Goal: Task Accomplishment & Management: Use online tool/utility

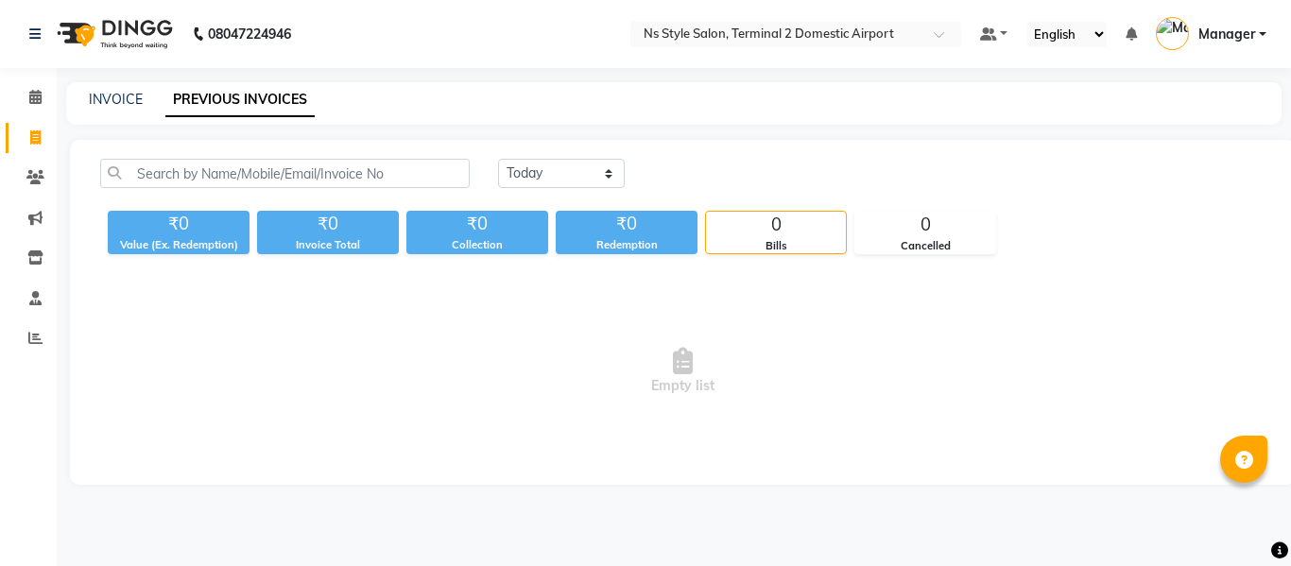
click at [117, 101] on link "INVOICE" at bounding box center [116, 99] width 54 height 17
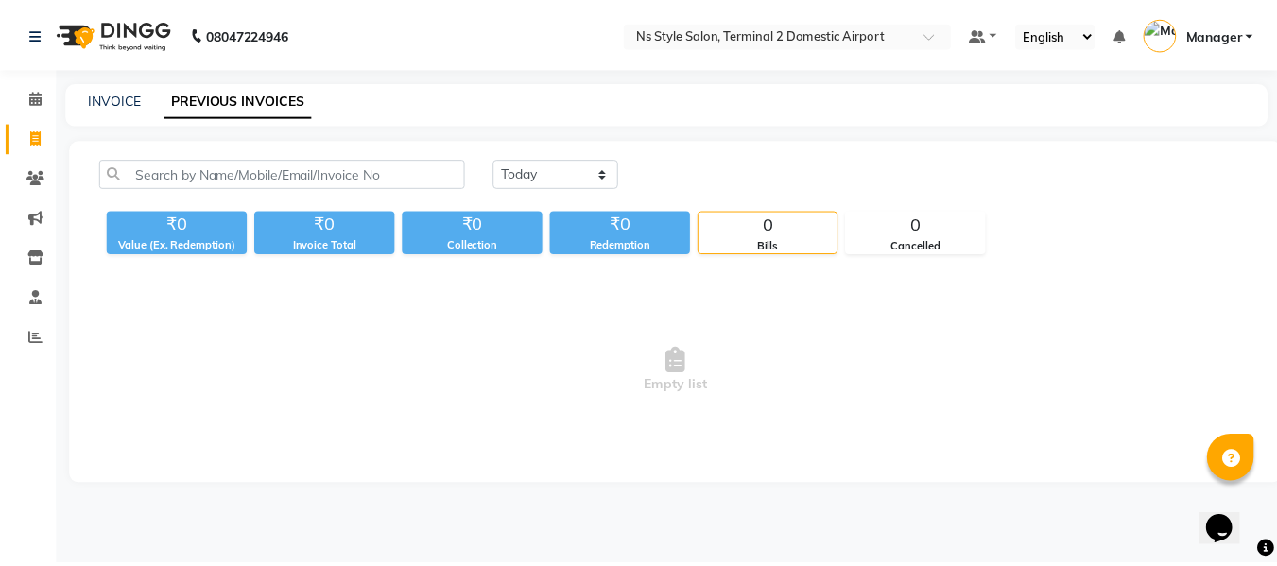
scroll to position [2, 0]
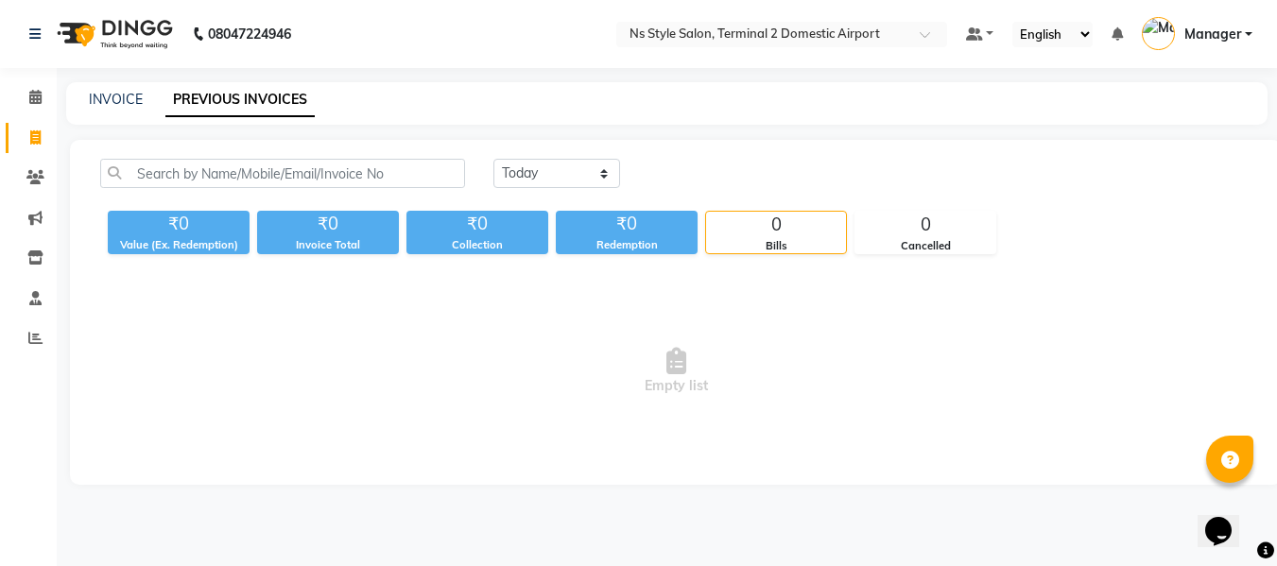
select select "service"
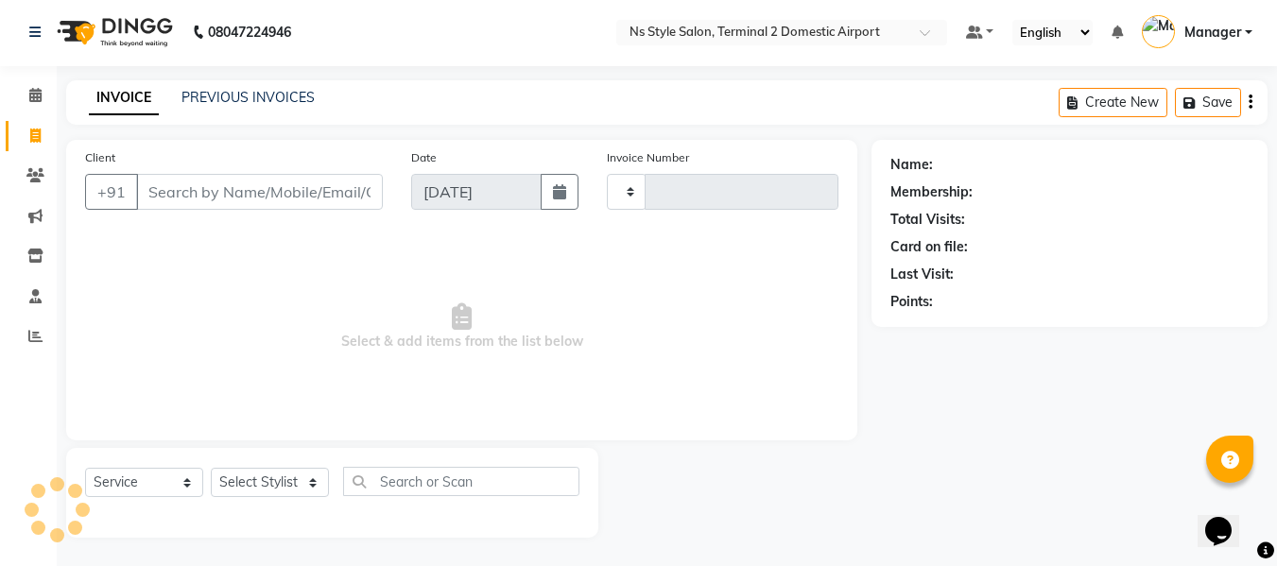
type input "2220"
select select "5661"
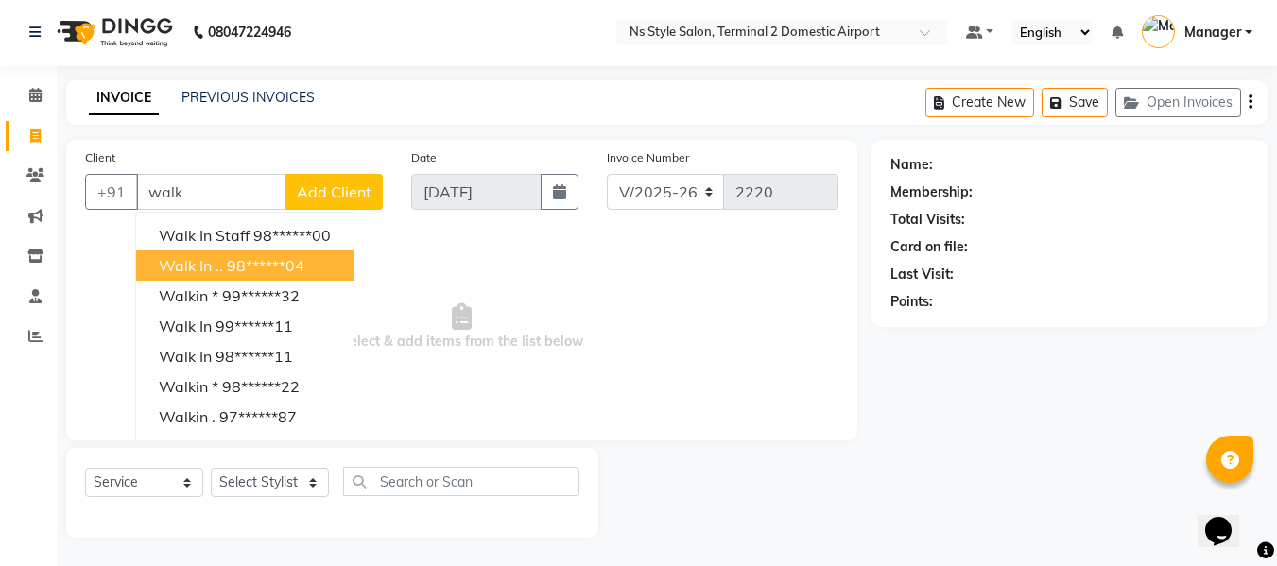
click at [237, 271] on ngb-highlight "98******04" at bounding box center [266, 265] width 78 height 19
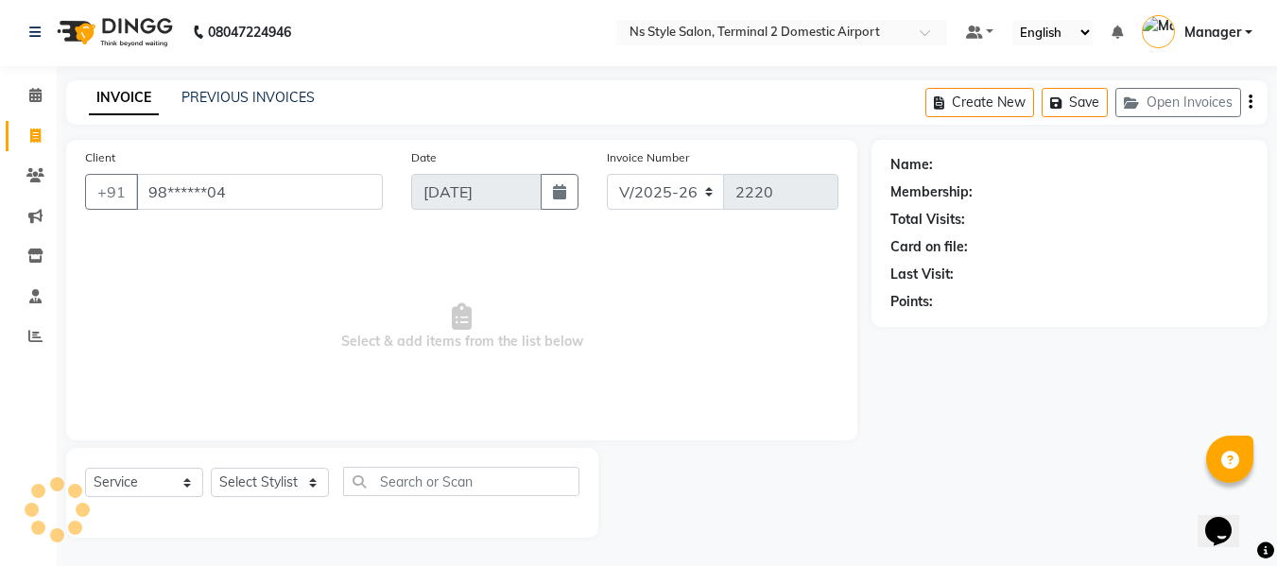
type input "98******04"
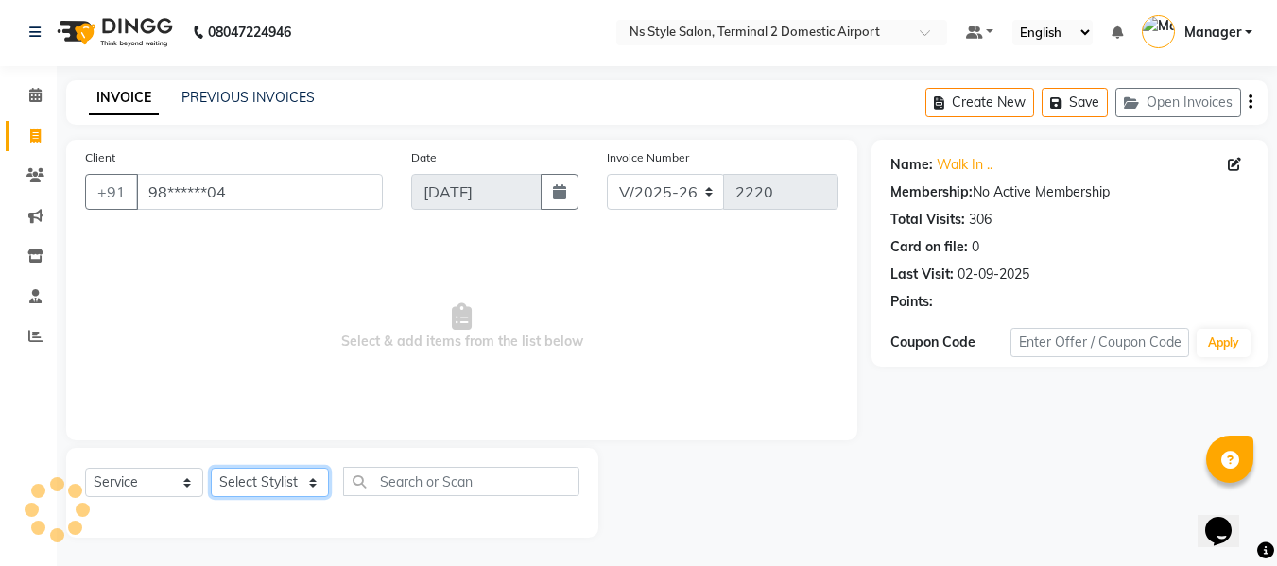
click at [274, 479] on select "Select Stylist ASHA [PERSON_NAME] [PERSON_NAME] EHATESHAM [PERSON_NAME] [PERSON…" at bounding box center [270, 482] width 118 height 29
click at [124, 383] on span "Select & add items from the list below" at bounding box center [461, 327] width 753 height 189
click at [225, 95] on link "PREVIOUS INVOICES" at bounding box center [247, 97] width 133 height 17
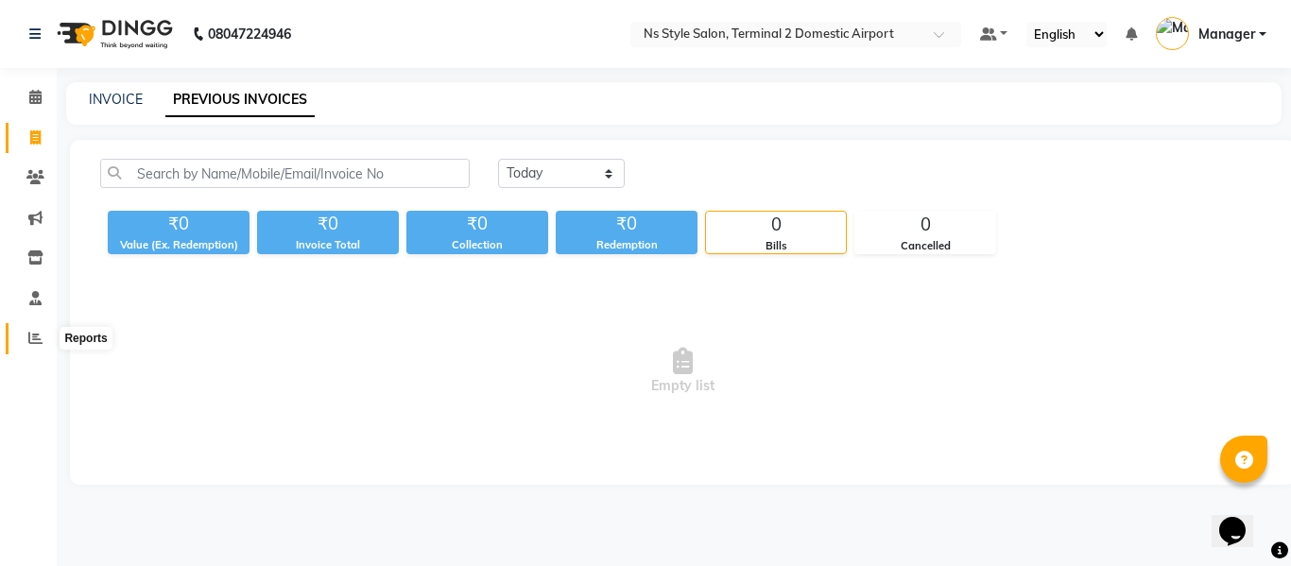
click at [30, 349] on span at bounding box center [35, 339] width 33 height 22
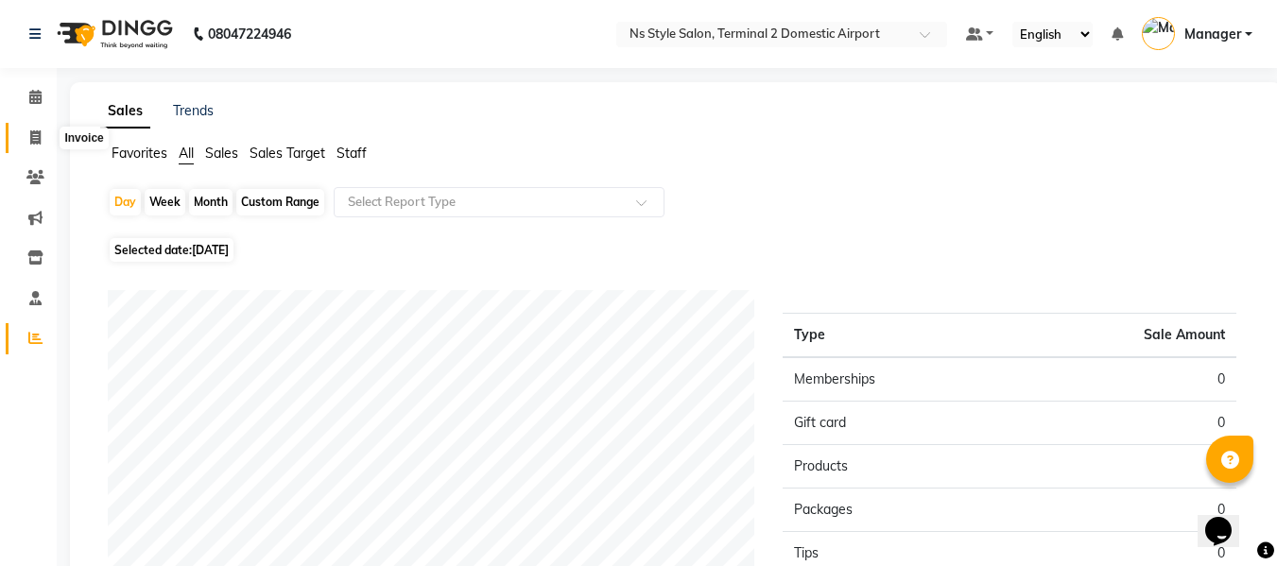
click at [35, 141] on icon at bounding box center [35, 137] width 10 height 14
select select "service"
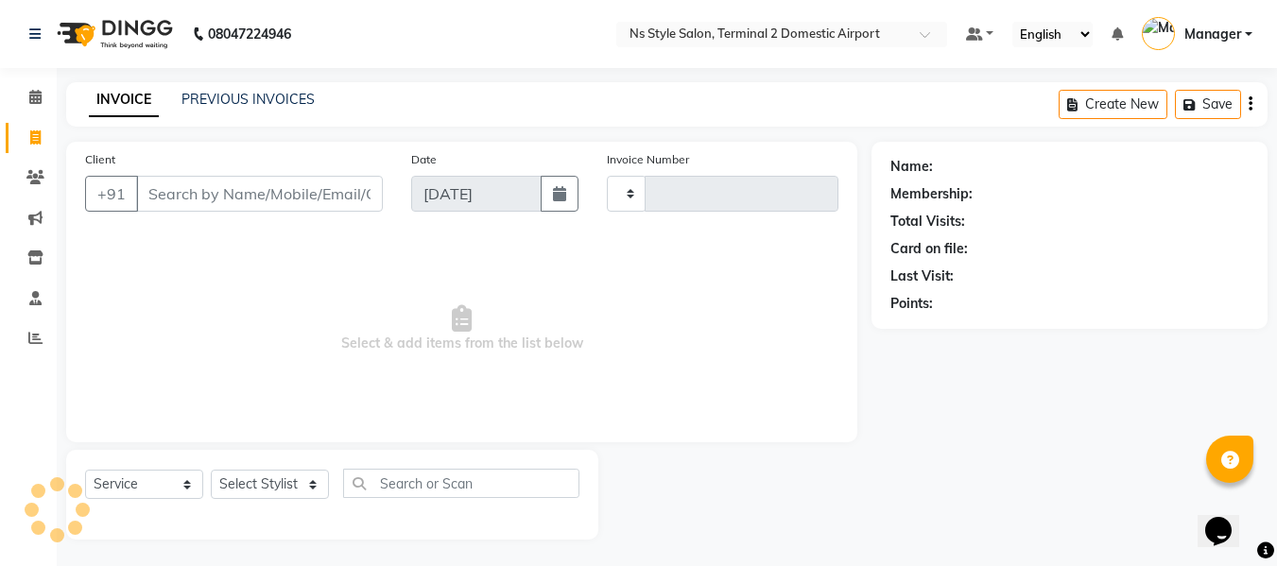
scroll to position [2, 0]
type input "2220"
select select "5661"
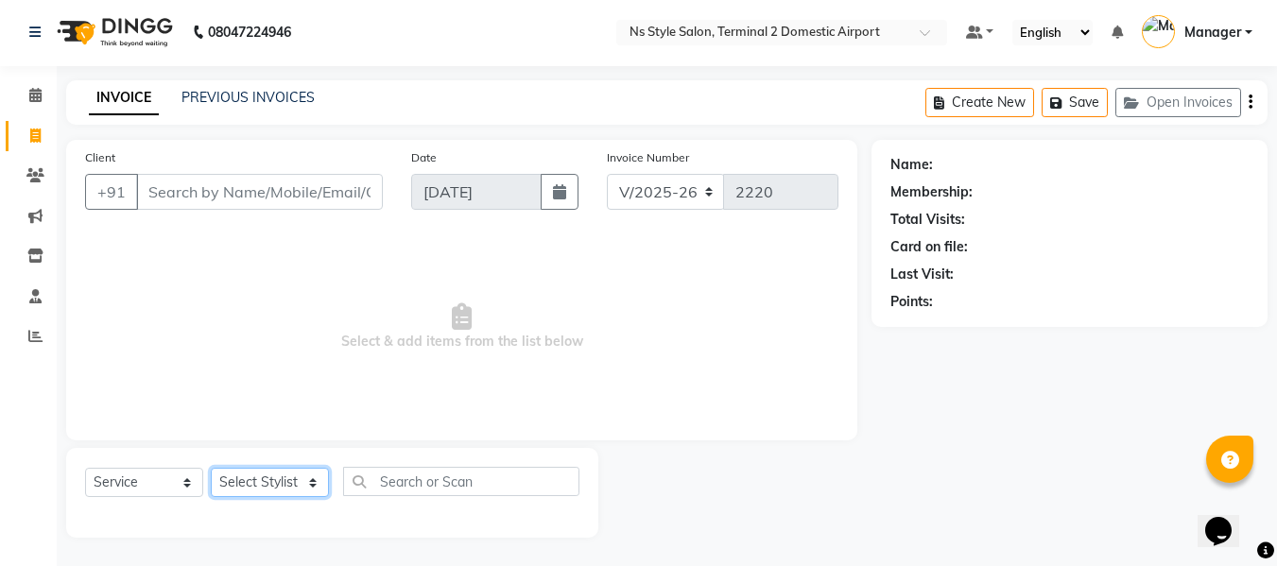
click at [270, 485] on select "Select Stylist ASHA [PERSON_NAME] [PERSON_NAME] EHATESHAM [PERSON_NAME] [PERSON…" at bounding box center [270, 482] width 118 height 29
click at [99, 287] on span "Select & add items from the list below" at bounding box center [461, 327] width 753 height 189
click at [27, 91] on span at bounding box center [35, 96] width 33 height 22
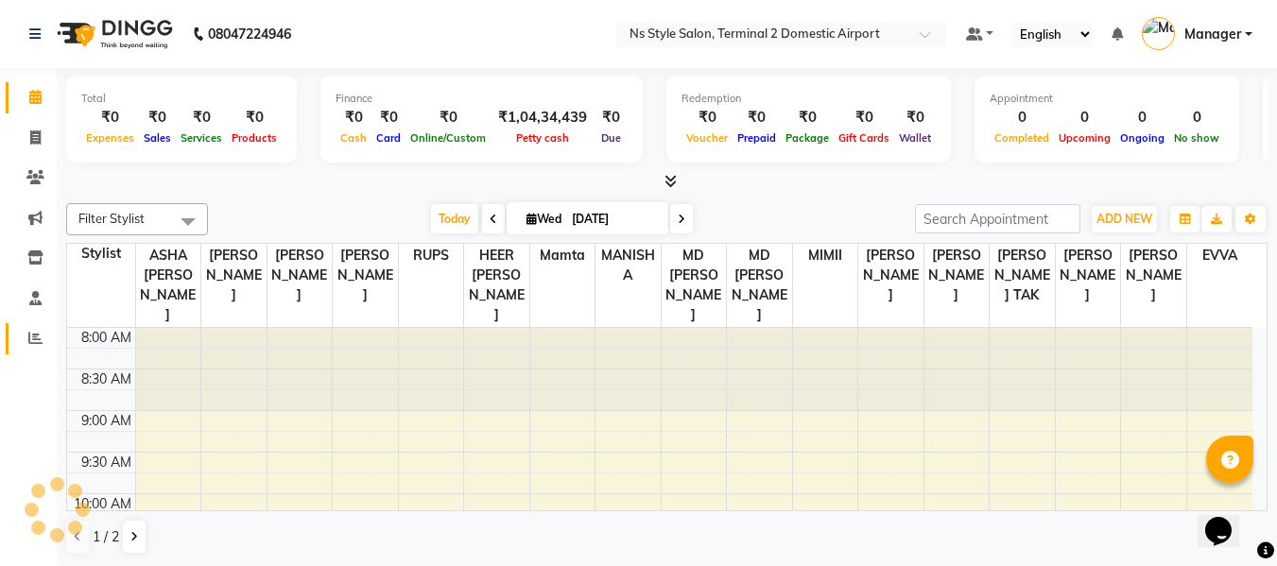
click at [33, 351] on link "Reports" at bounding box center [28, 338] width 45 height 31
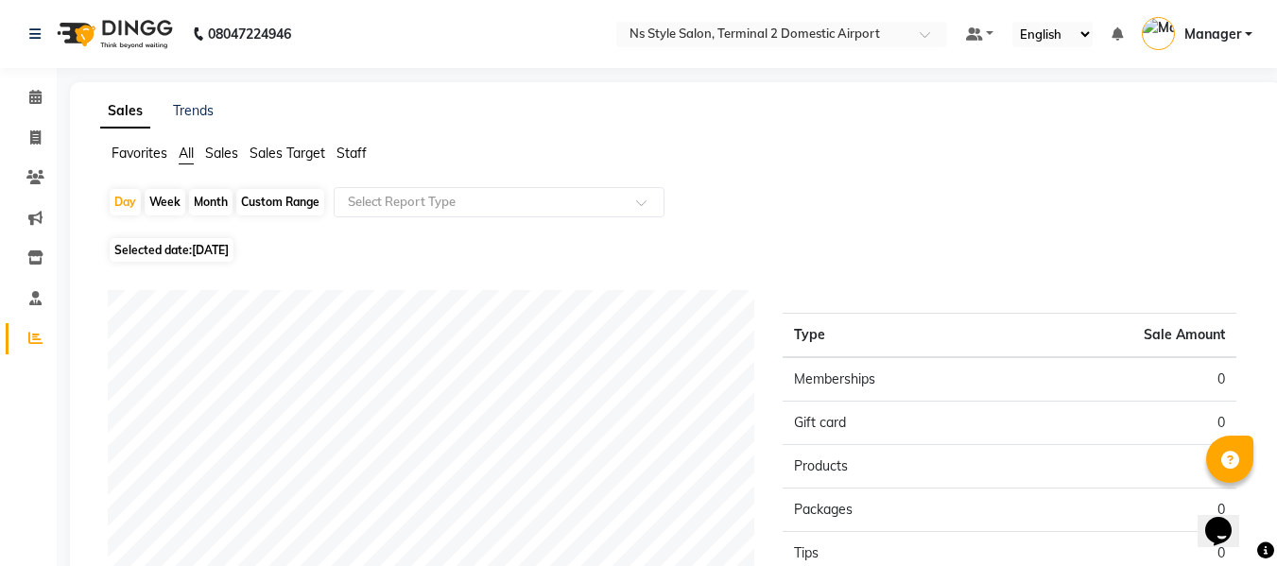
click at [357, 154] on span "Staff" at bounding box center [352, 153] width 30 height 17
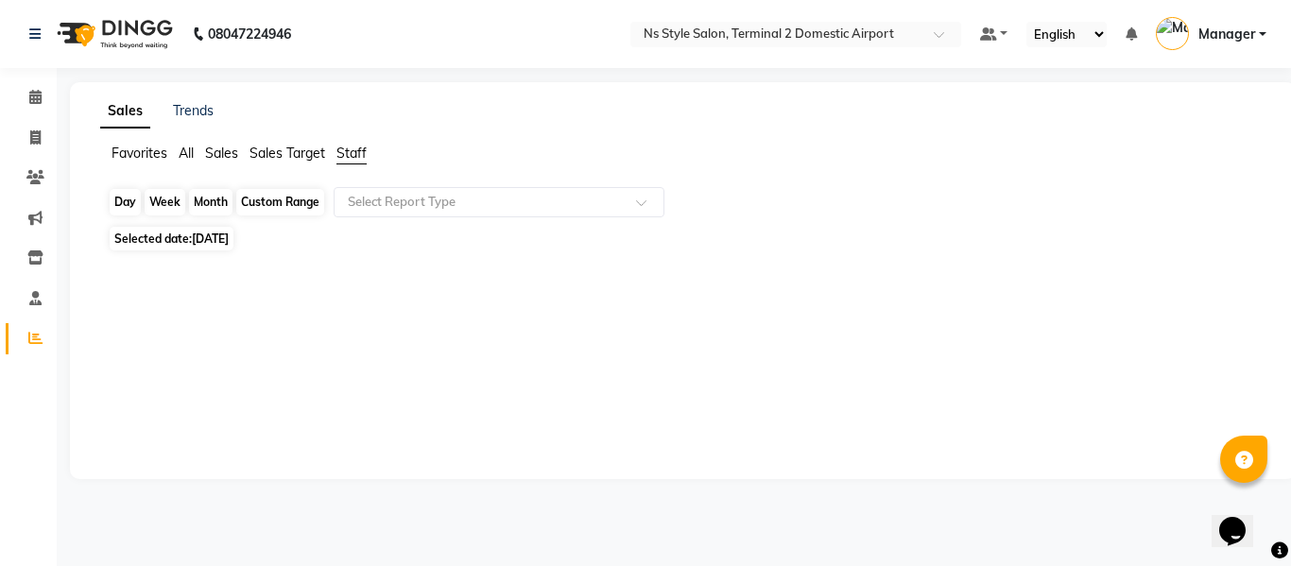
click at [118, 206] on div "Day" at bounding box center [125, 202] width 31 height 26
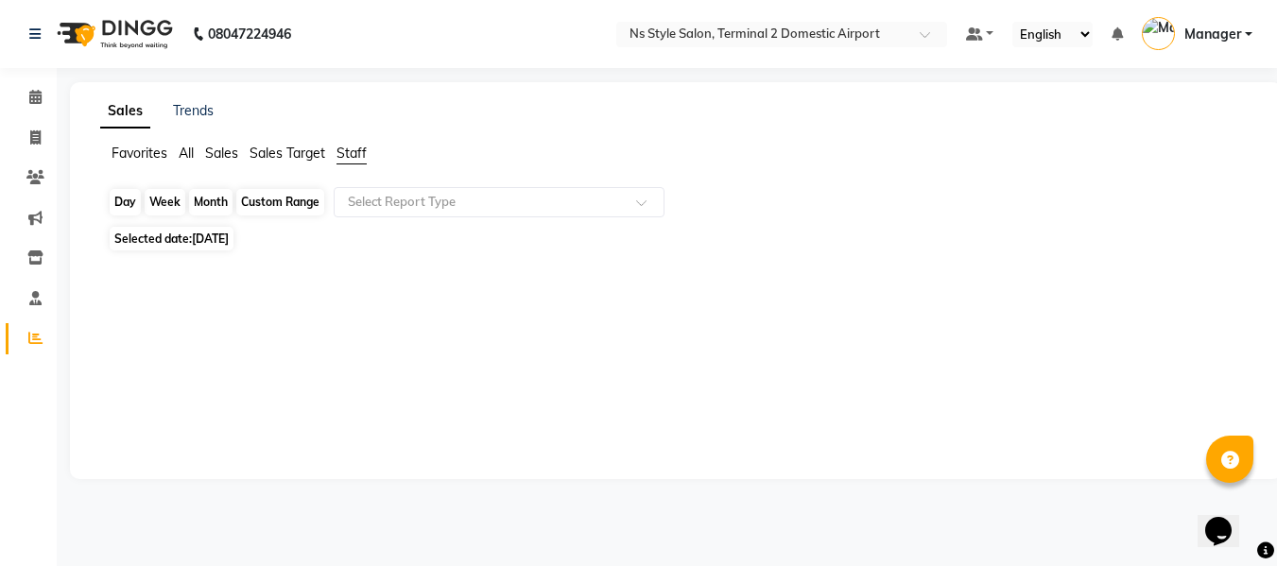
select select "9"
select select "2025"
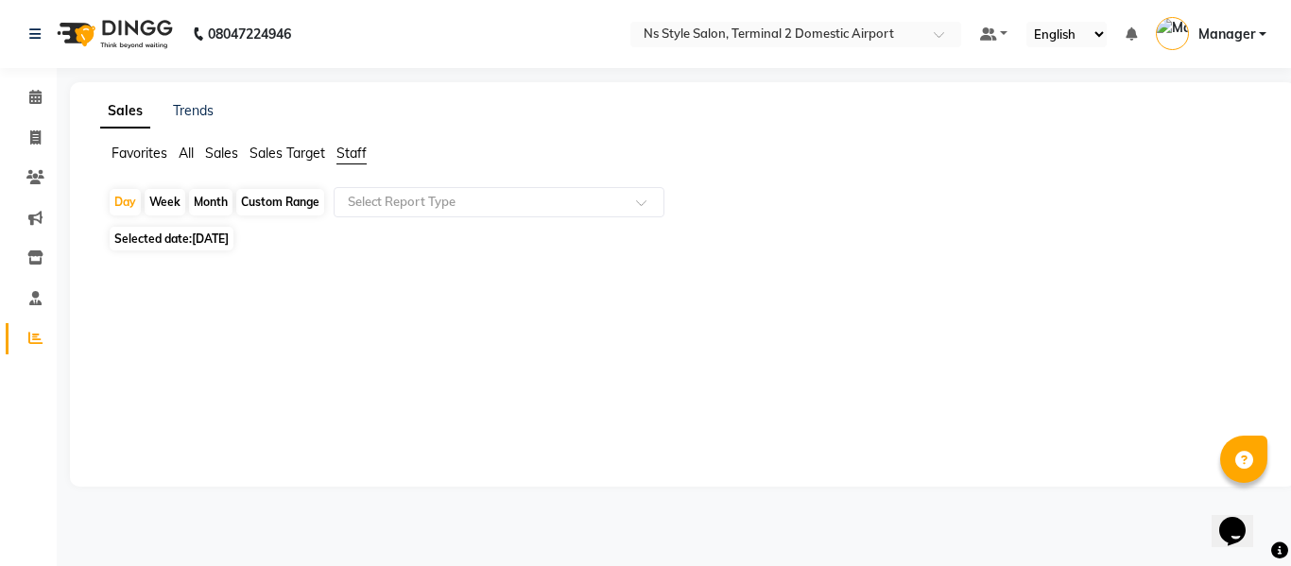
click at [147, 337] on div at bounding box center [679, 362] width 1143 height 136
click at [124, 202] on div "Day" at bounding box center [125, 202] width 31 height 26
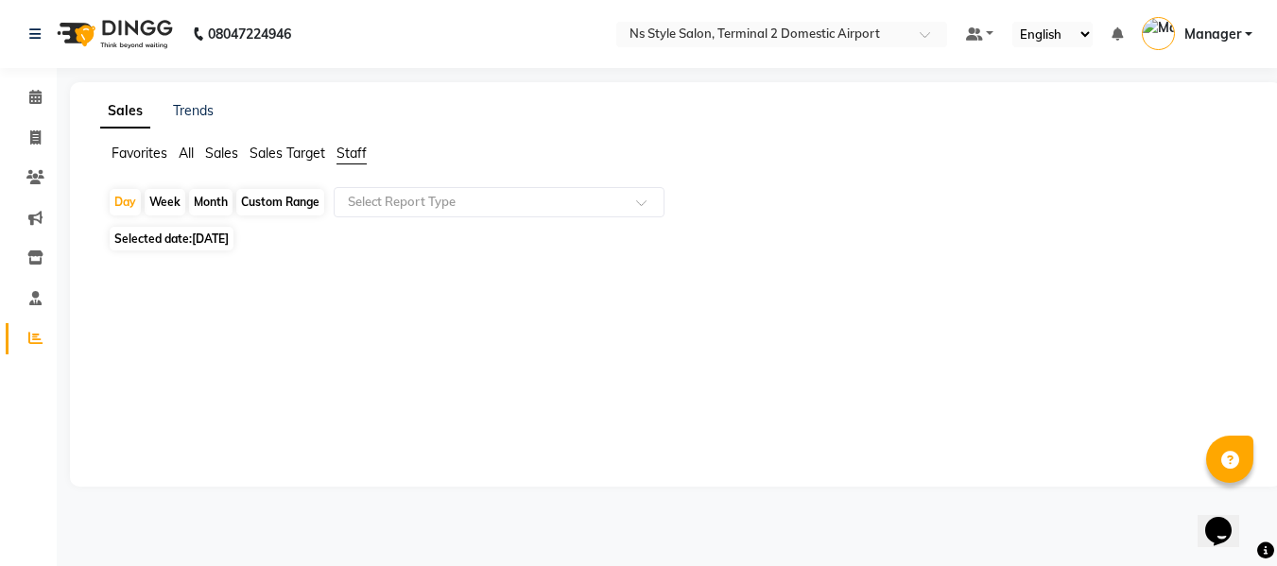
select select "9"
select select "2025"
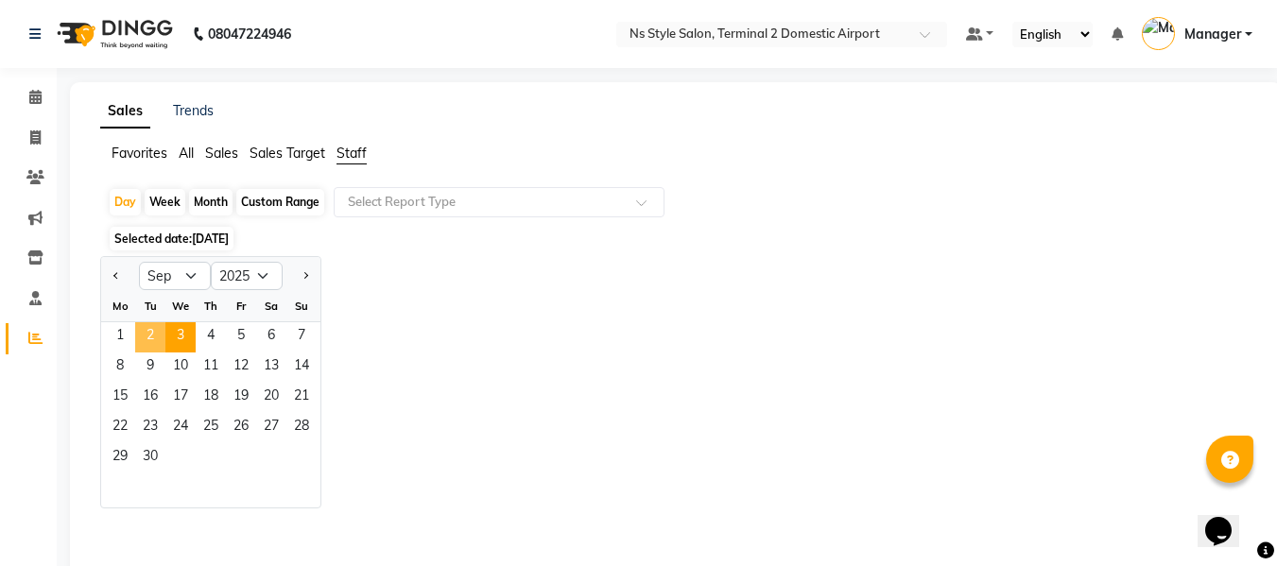
click at [147, 329] on span "2" at bounding box center [150, 337] width 30 height 30
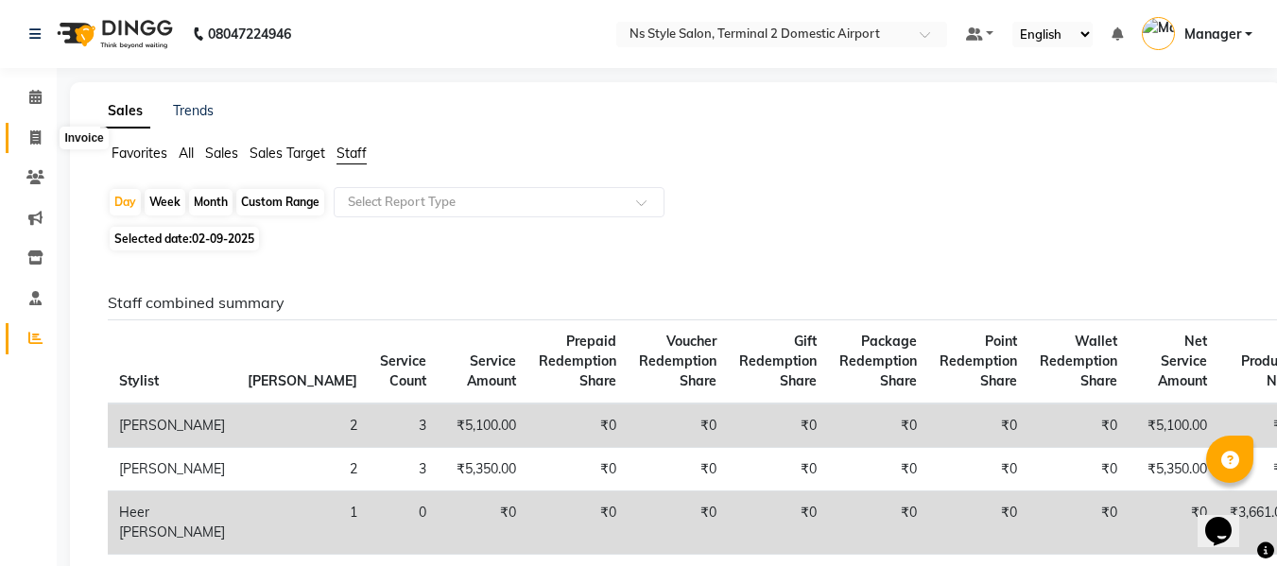
click at [42, 141] on span at bounding box center [35, 139] width 33 height 22
select select "service"
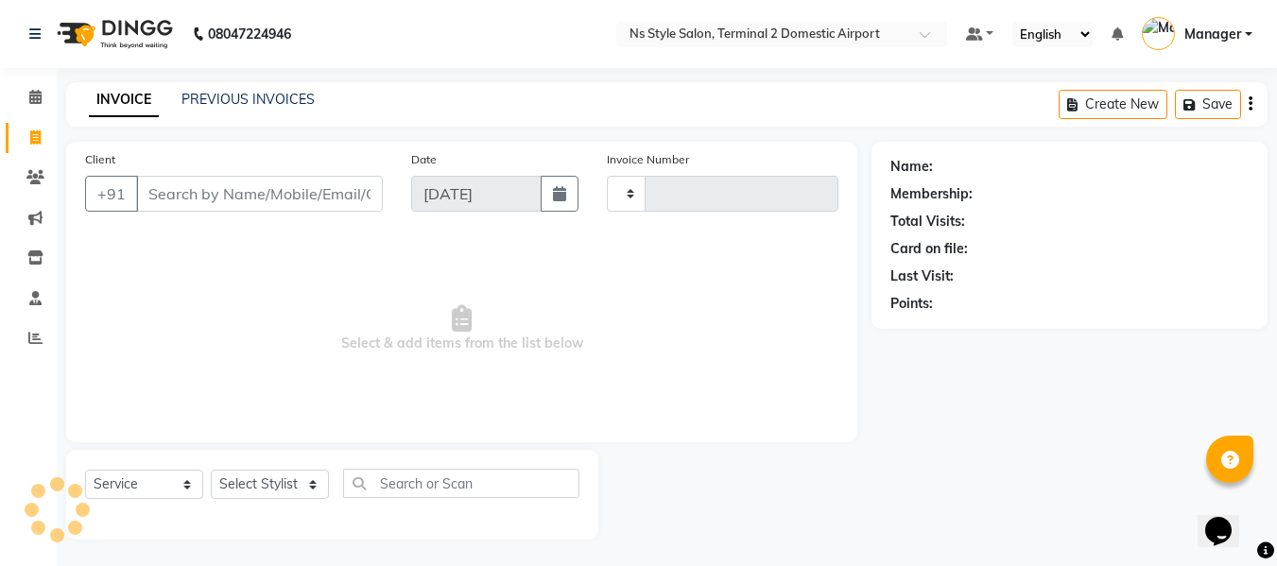
scroll to position [2, 0]
type input "2220"
select select "5661"
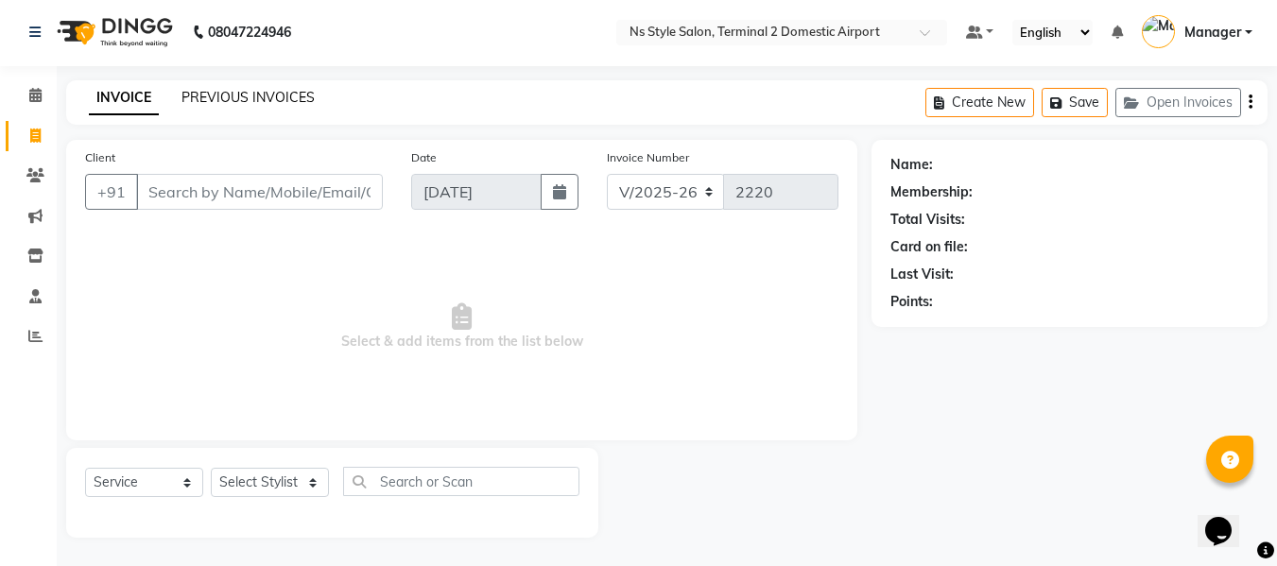
click at [258, 103] on link "PREVIOUS INVOICES" at bounding box center [247, 97] width 133 height 17
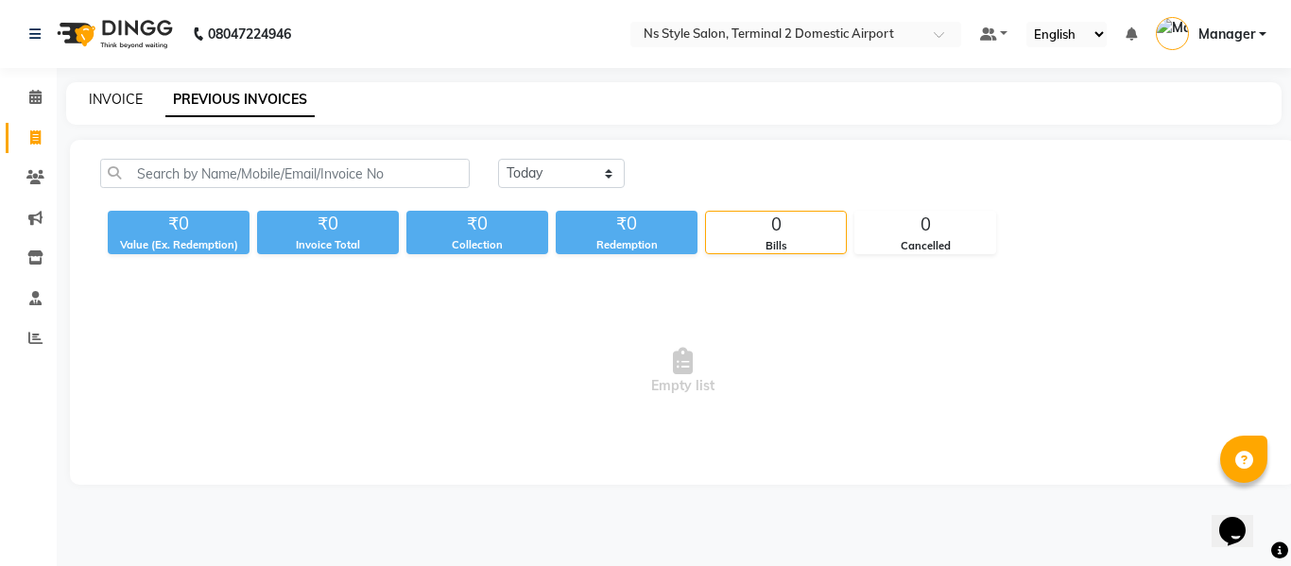
click at [127, 103] on link "INVOICE" at bounding box center [116, 99] width 54 height 17
select select "service"
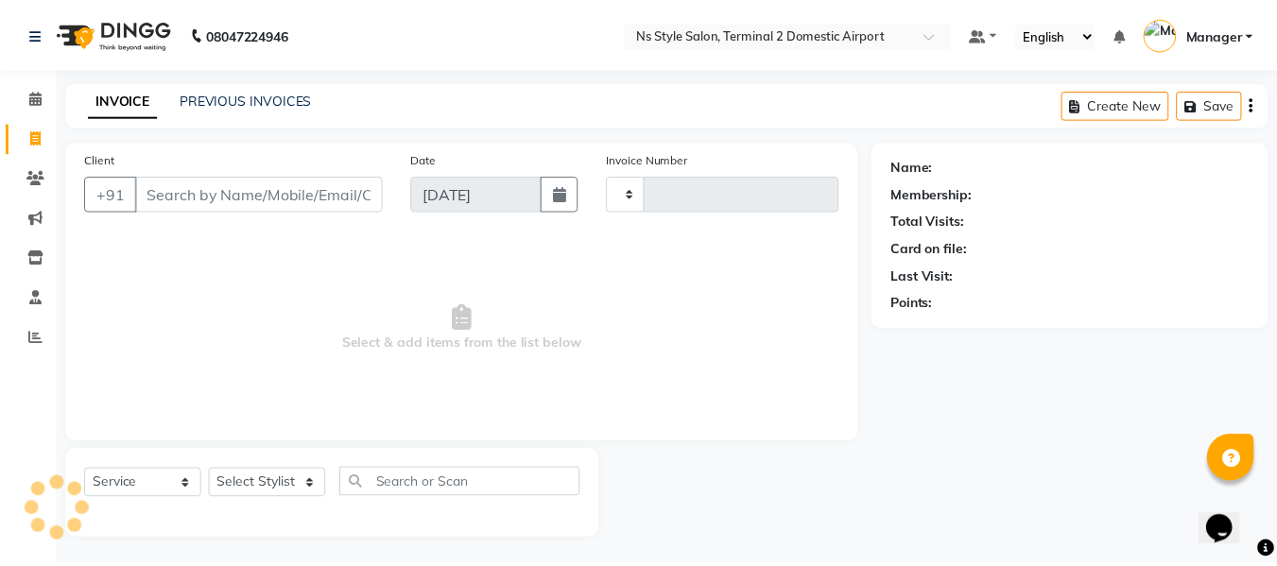
scroll to position [2, 0]
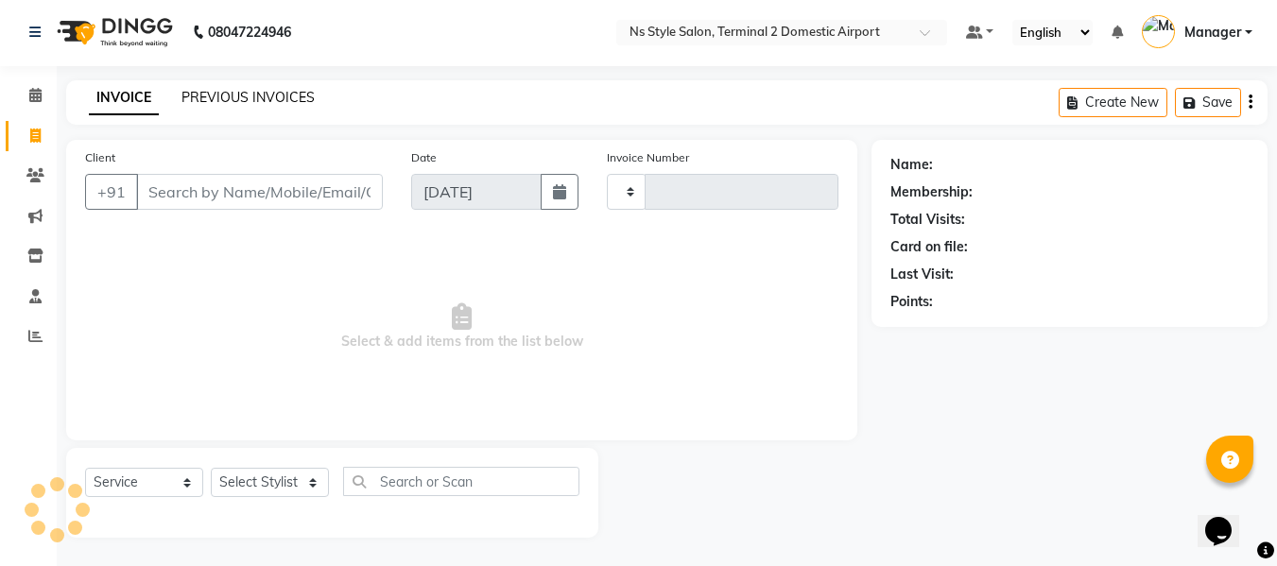
click at [236, 100] on link "PREVIOUS INVOICES" at bounding box center [247, 97] width 133 height 17
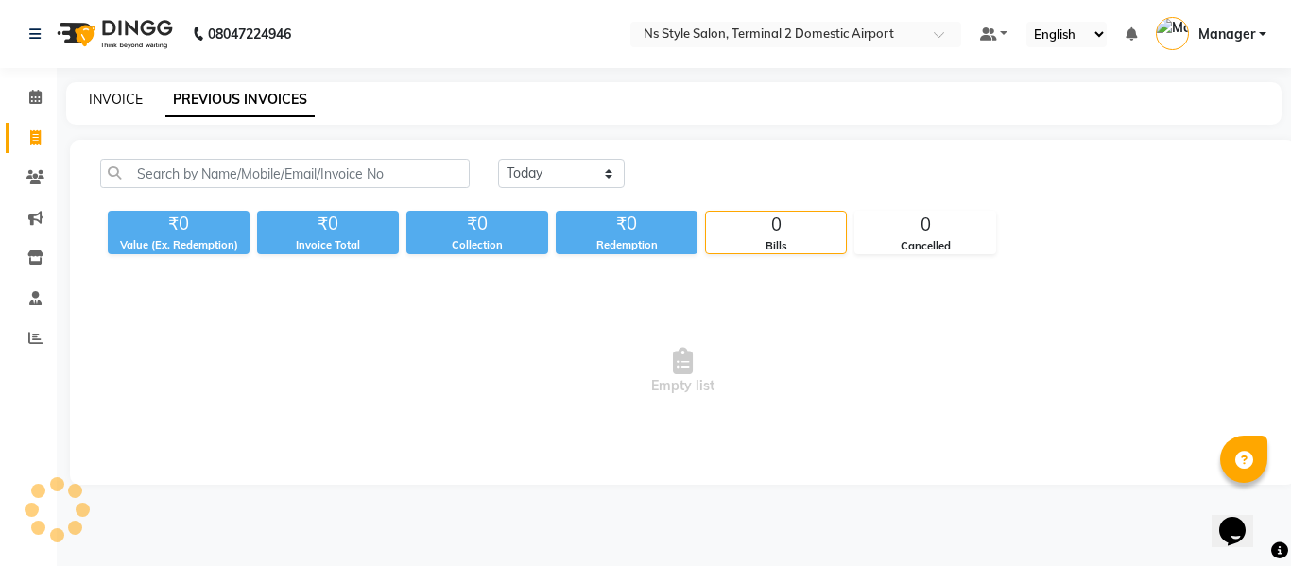
click at [108, 101] on link "INVOICE" at bounding box center [116, 99] width 54 height 17
select select "service"
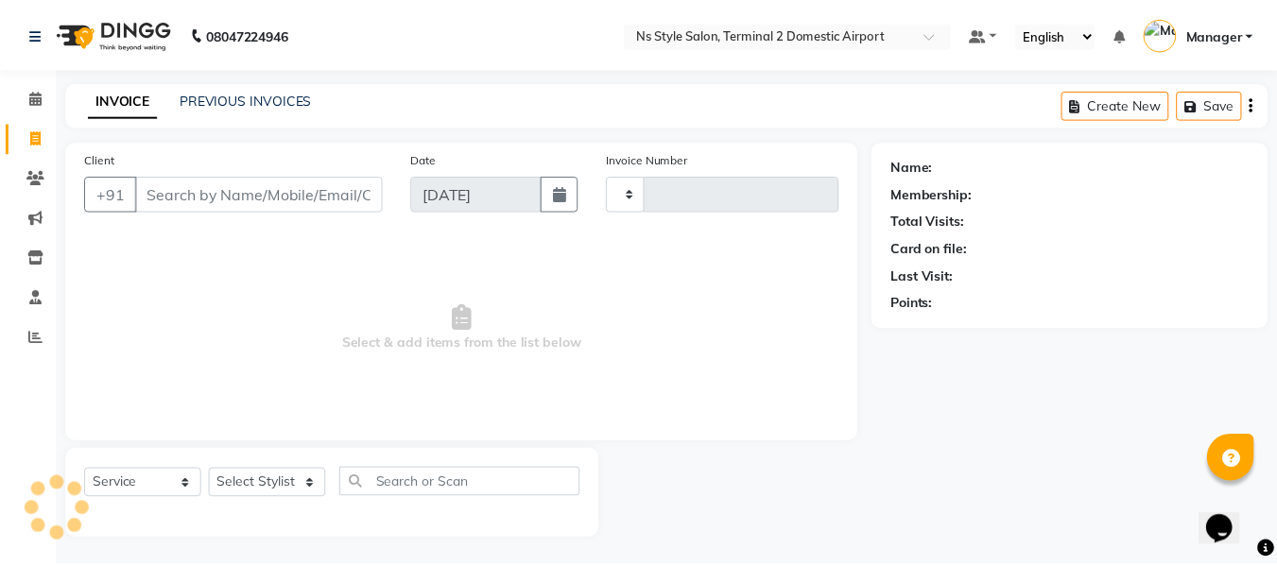
scroll to position [2, 0]
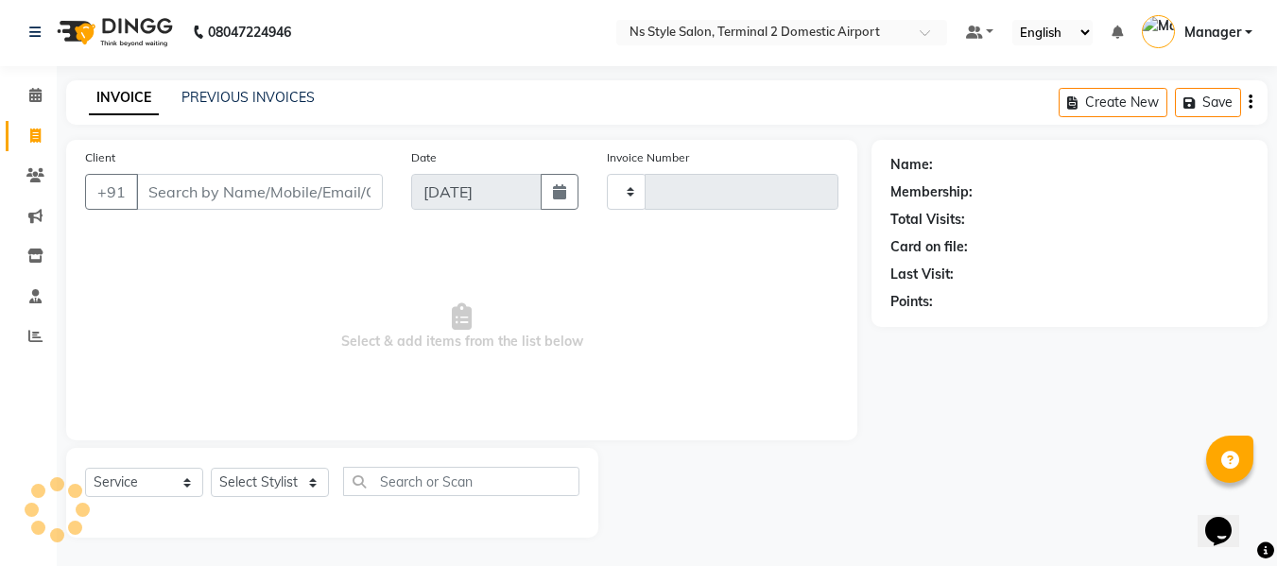
type input "2220"
select select "5661"
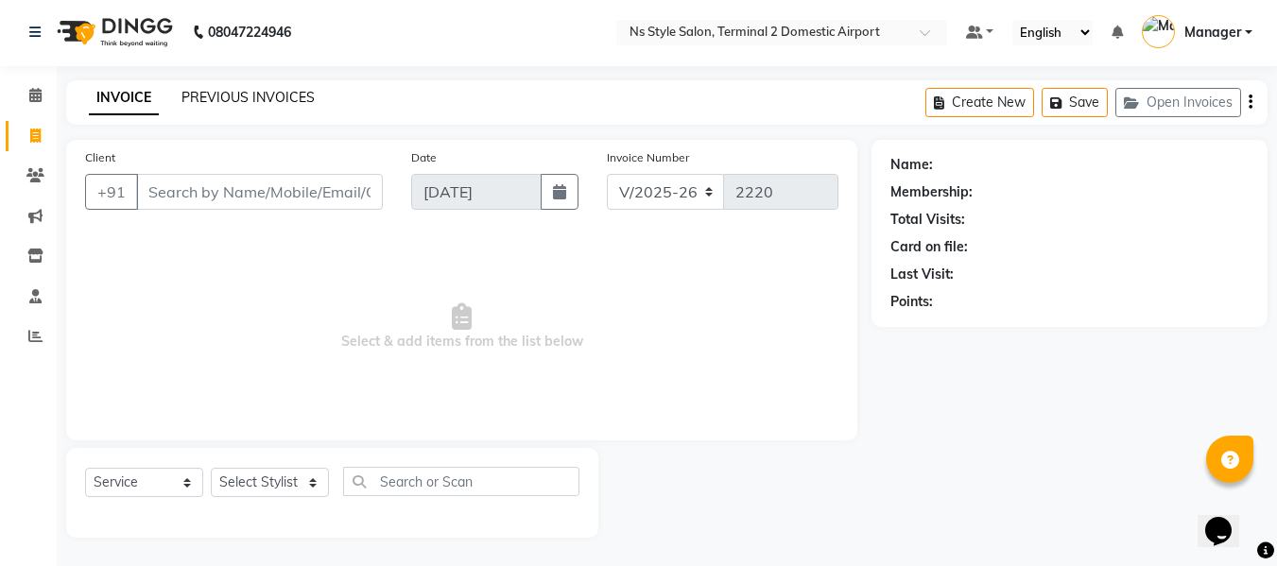
click at [243, 91] on link "PREVIOUS INVOICES" at bounding box center [247, 97] width 133 height 17
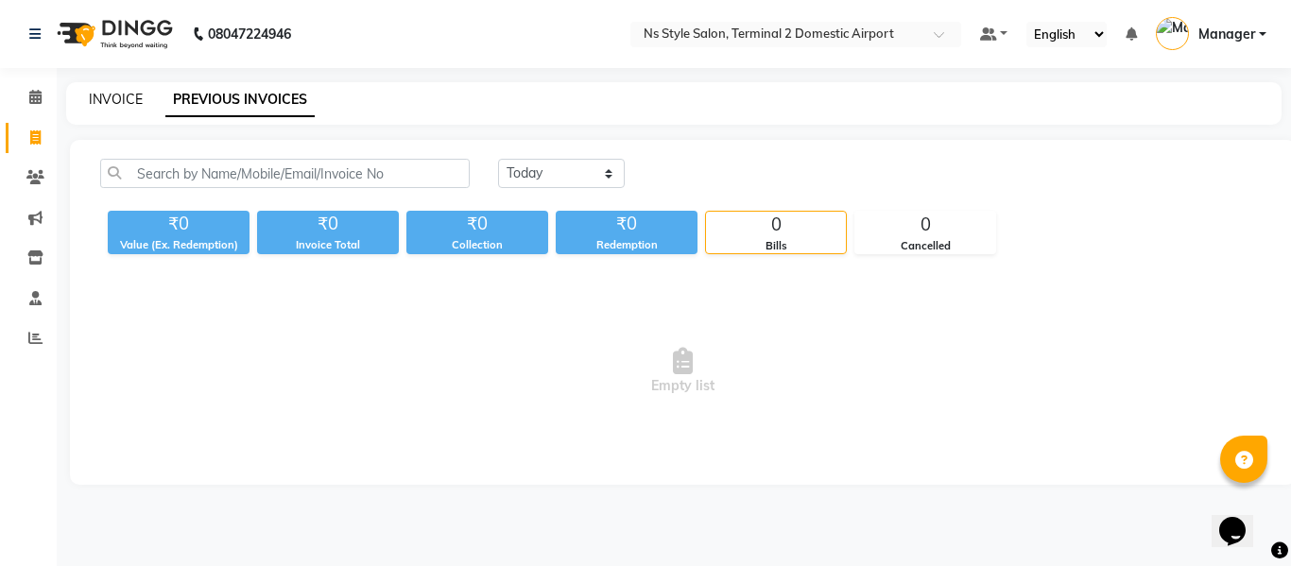
click at [111, 95] on link "INVOICE" at bounding box center [116, 99] width 54 height 17
select select "service"
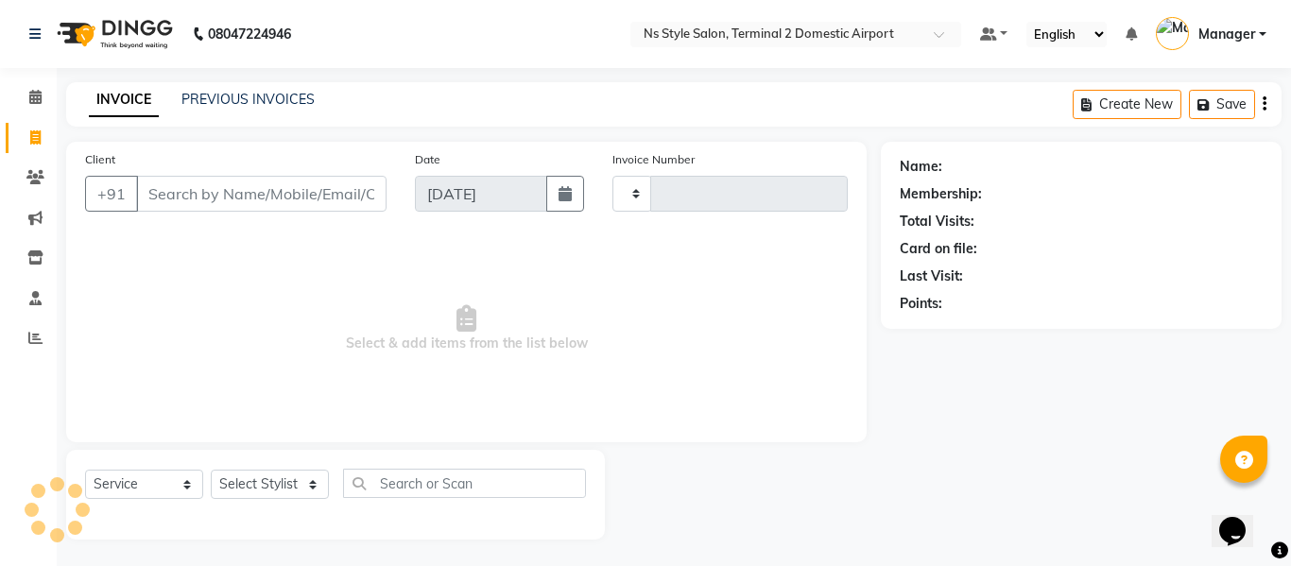
type input "2220"
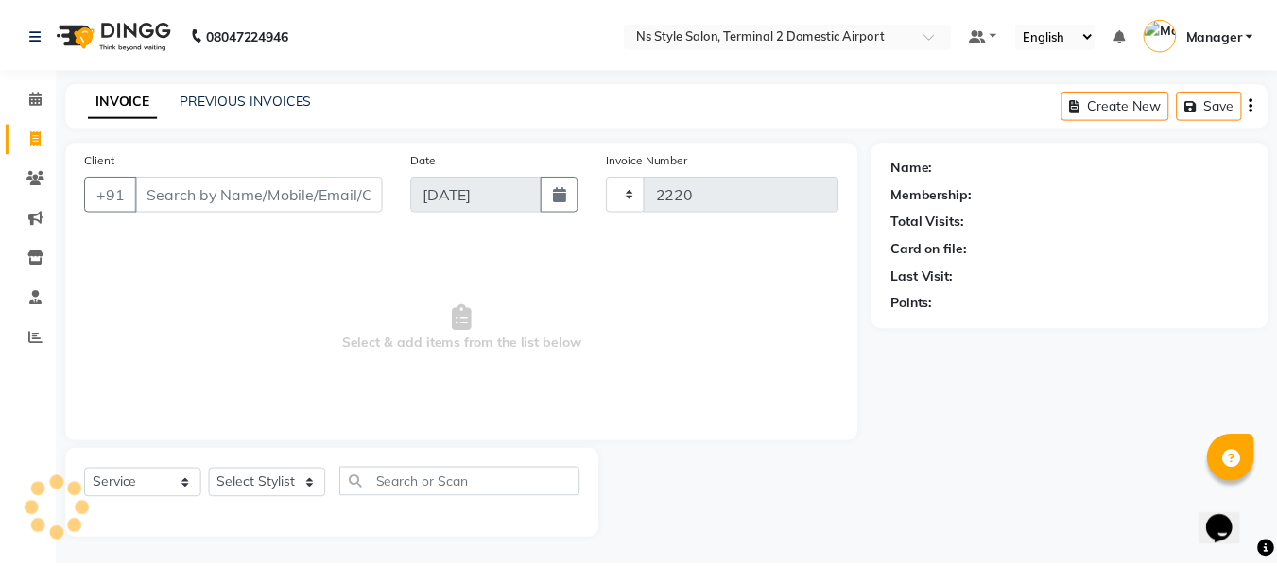
scroll to position [2, 0]
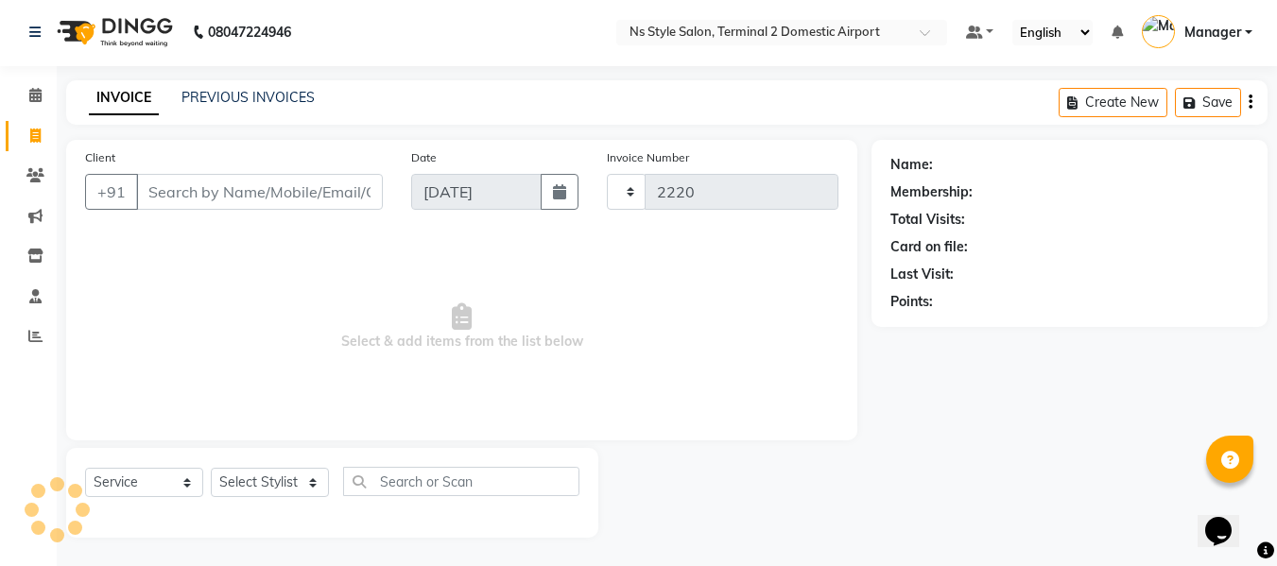
select select "5661"
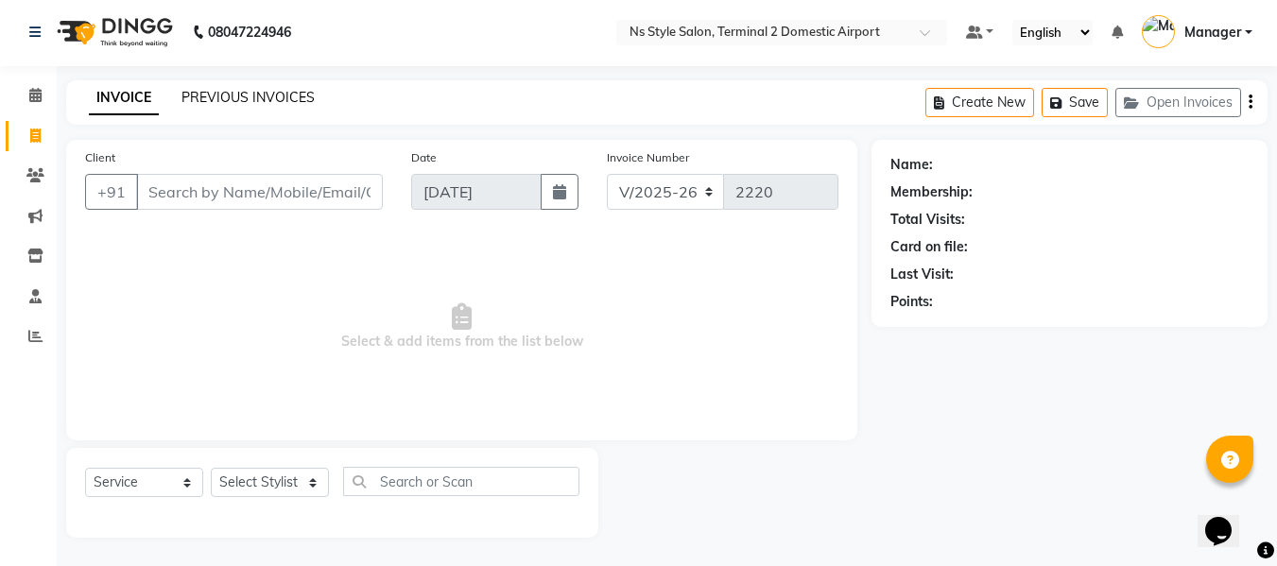
click at [247, 96] on link "PREVIOUS INVOICES" at bounding box center [247, 97] width 133 height 17
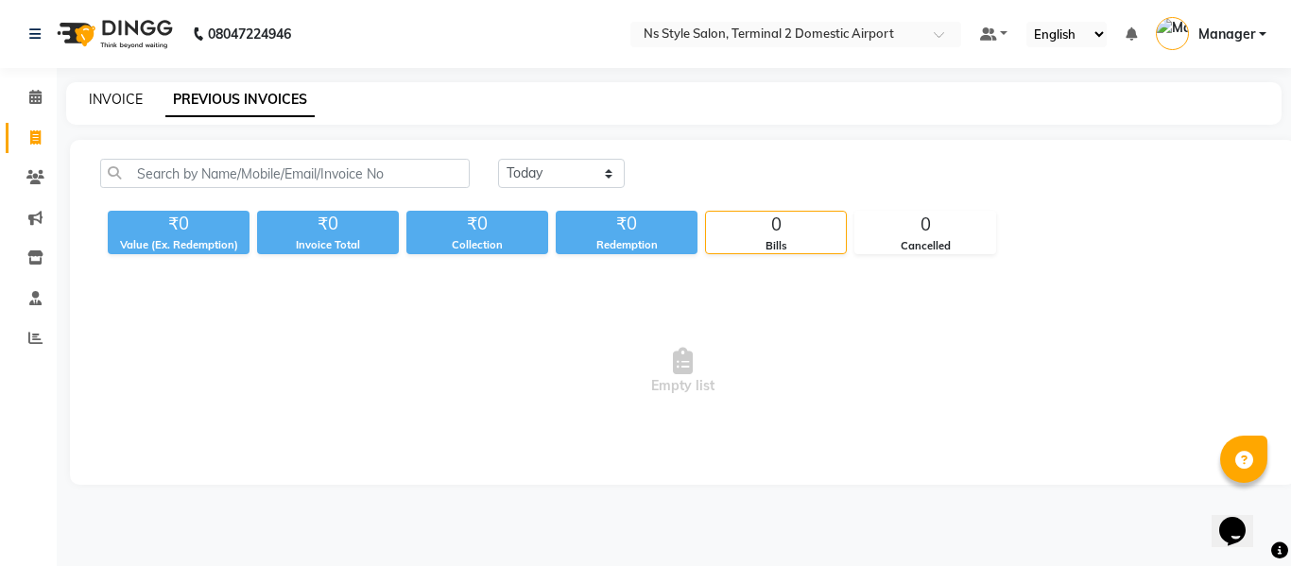
click at [112, 95] on link "INVOICE" at bounding box center [116, 99] width 54 height 17
select select "service"
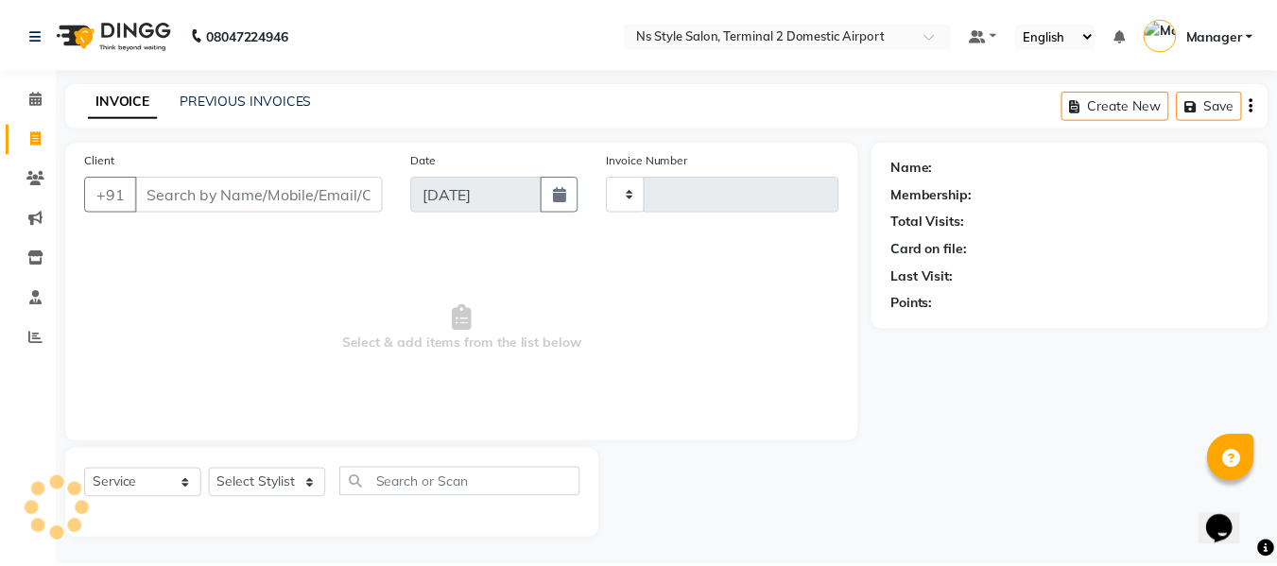
scroll to position [2, 0]
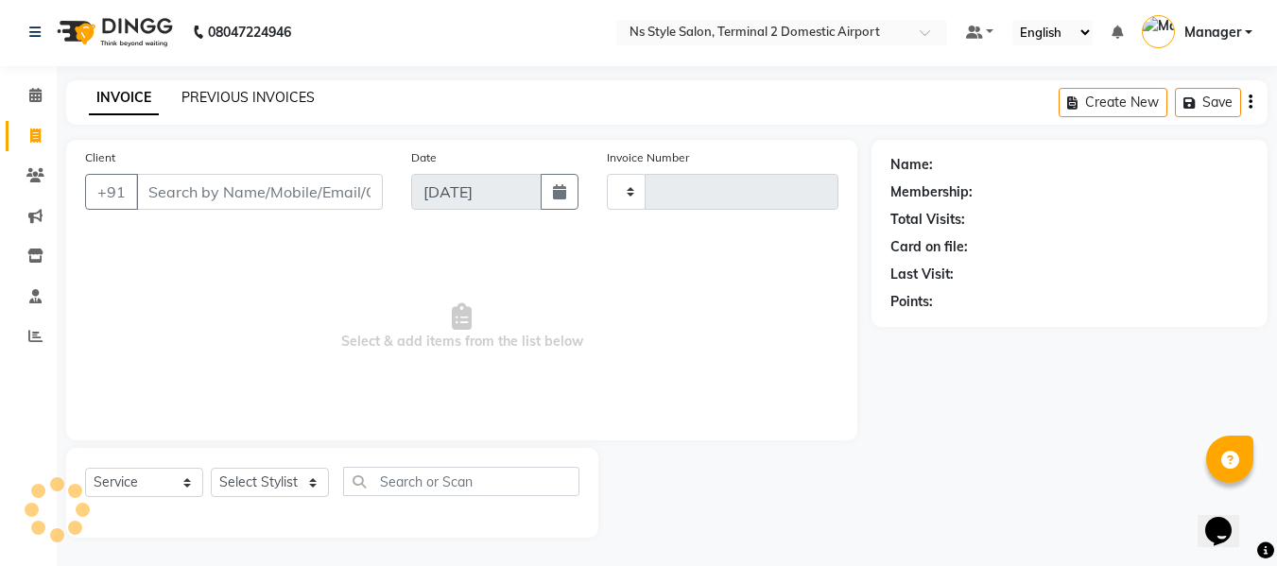
type input "2220"
select select "5661"
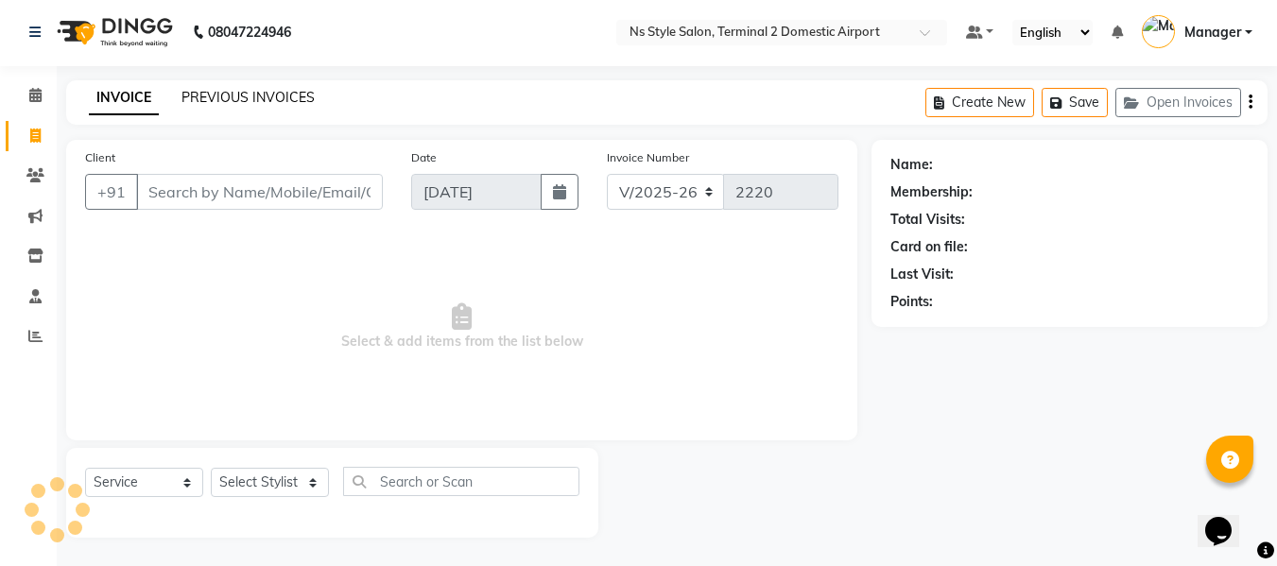
click at [254, 95] on link "PREVIOUS INVOICES" at bounding box center [247, 97] width 133 height 17
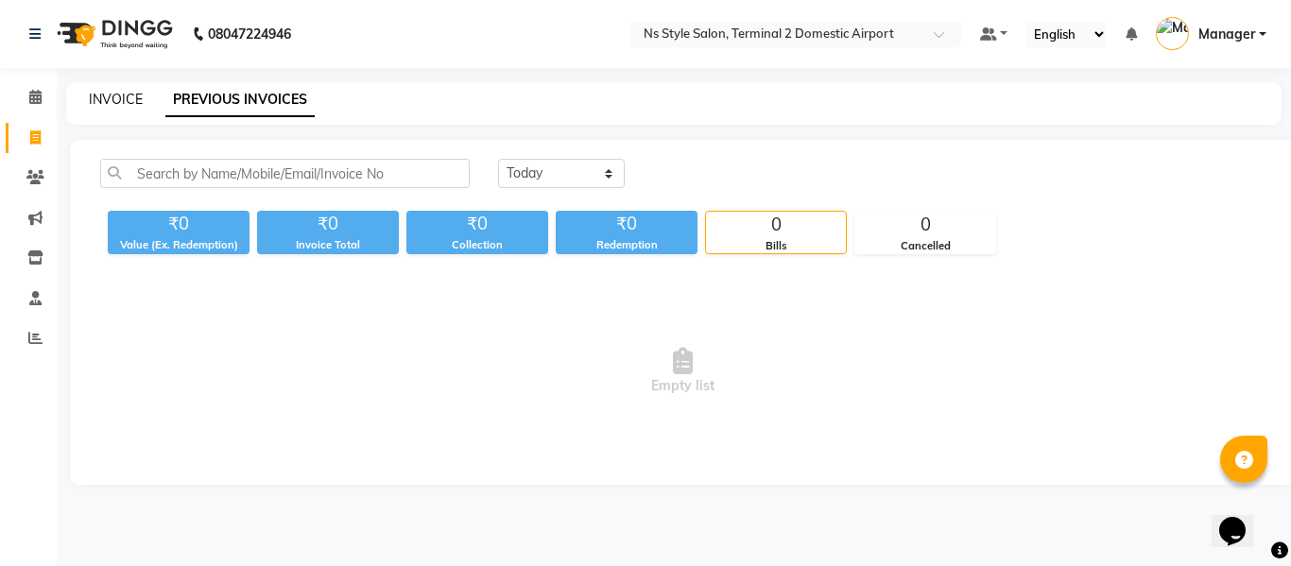
click at [122, 95] on link "INVOICE" at bounding box center [116, 99] width 54 height 17
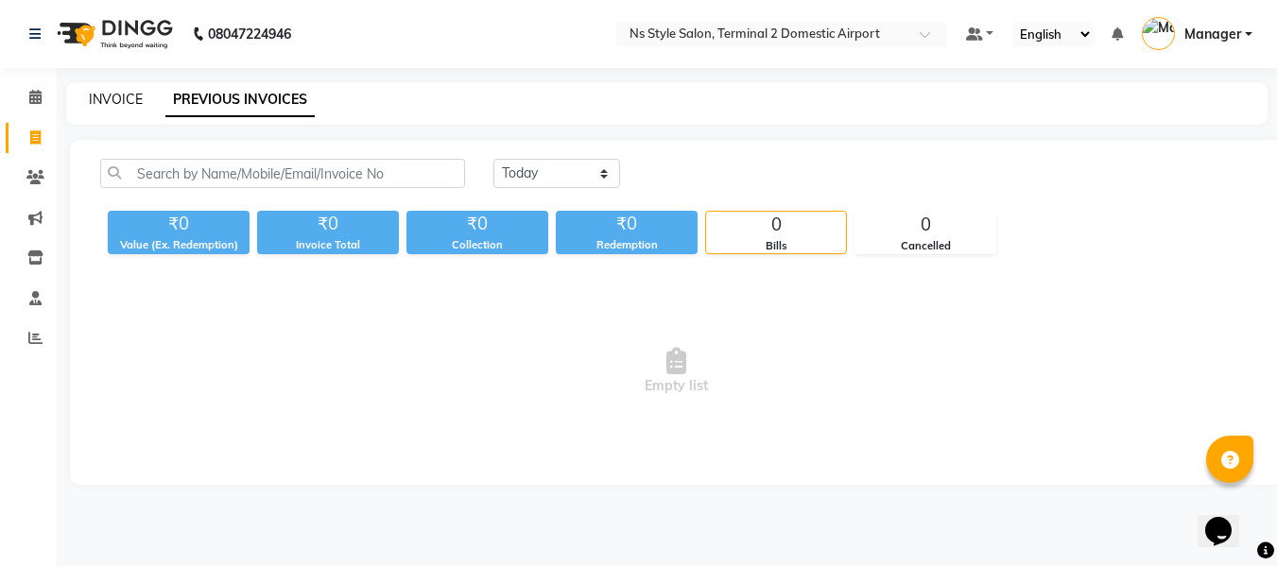
scroll to position [2, 0]
select select "5661"
select select "service"
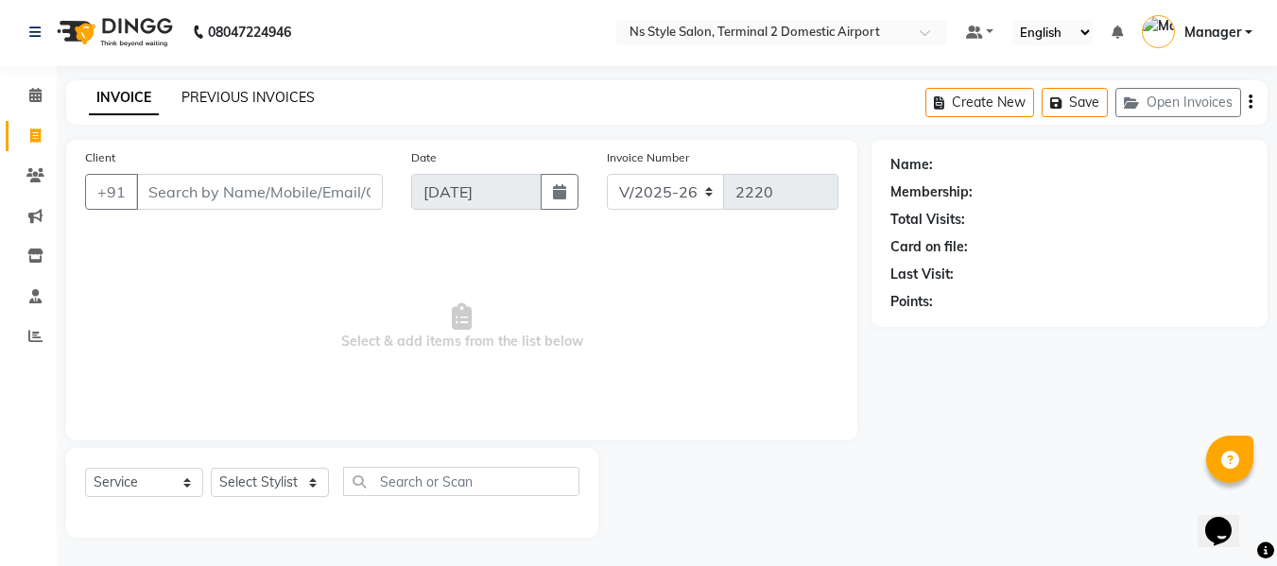
click at [221, 98] on link "PREVIOUS INVOICES" at bounding box center [247, 97] width 133 height 17
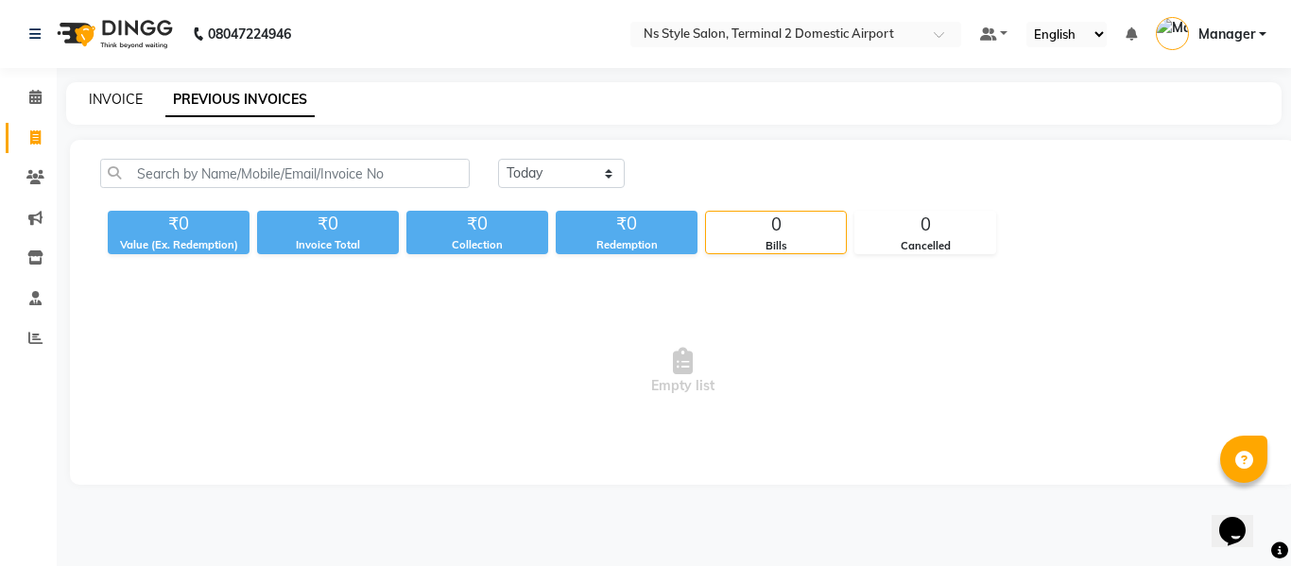
click at [107, 103] on link "INVOICE" at bounding box center [116, 99] width 54 height 17
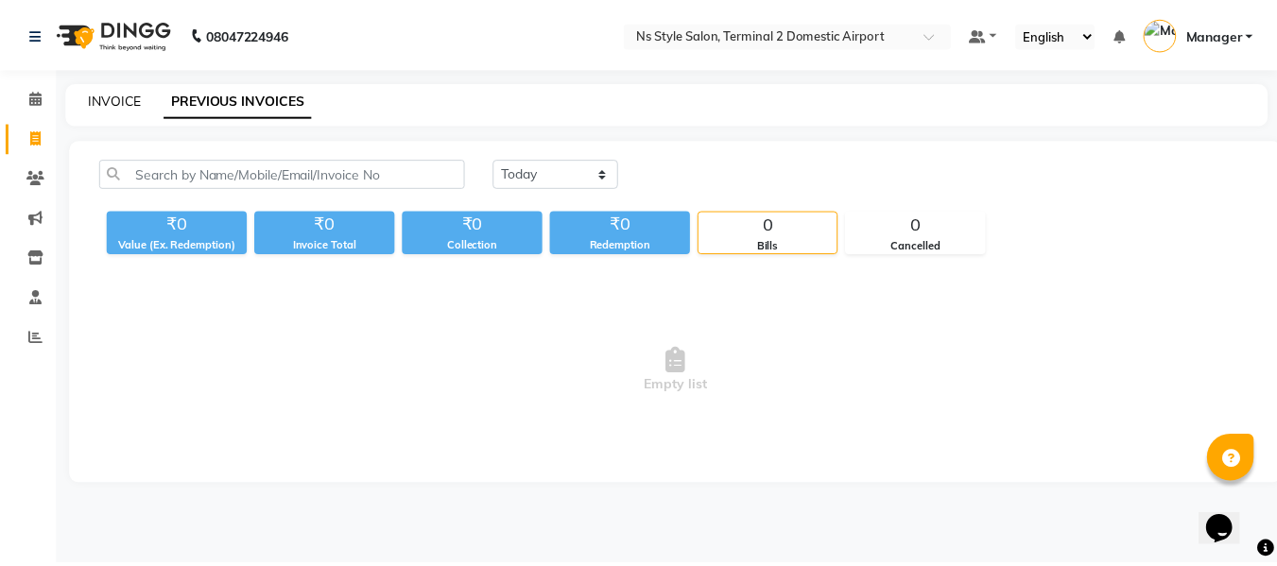
scroll to position [2, 0]
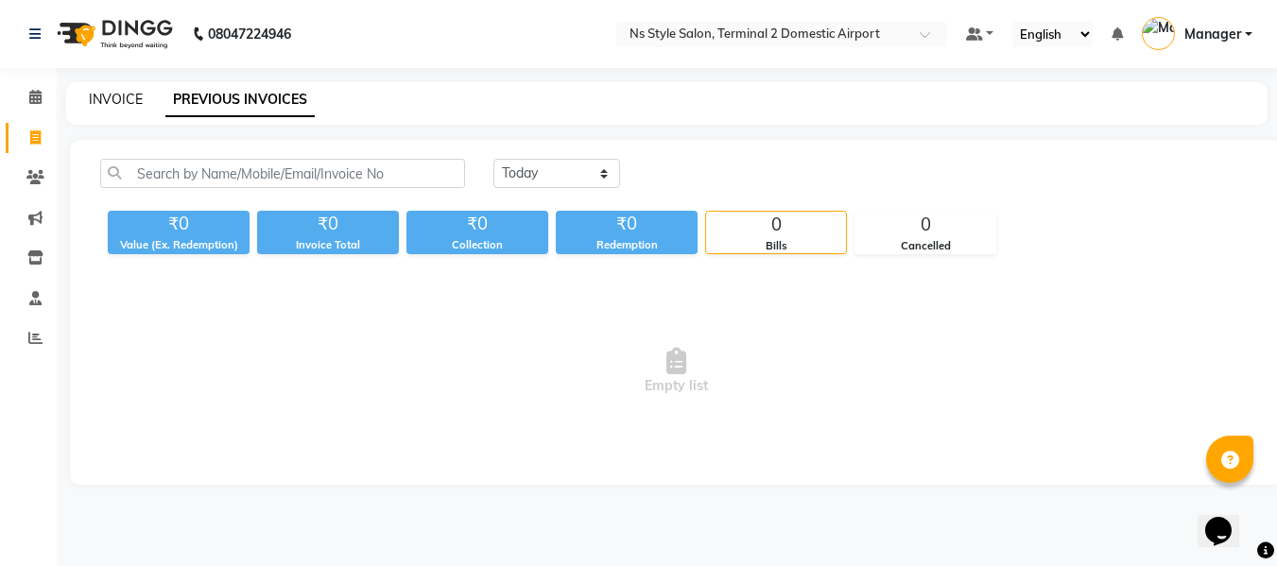
select select "service"
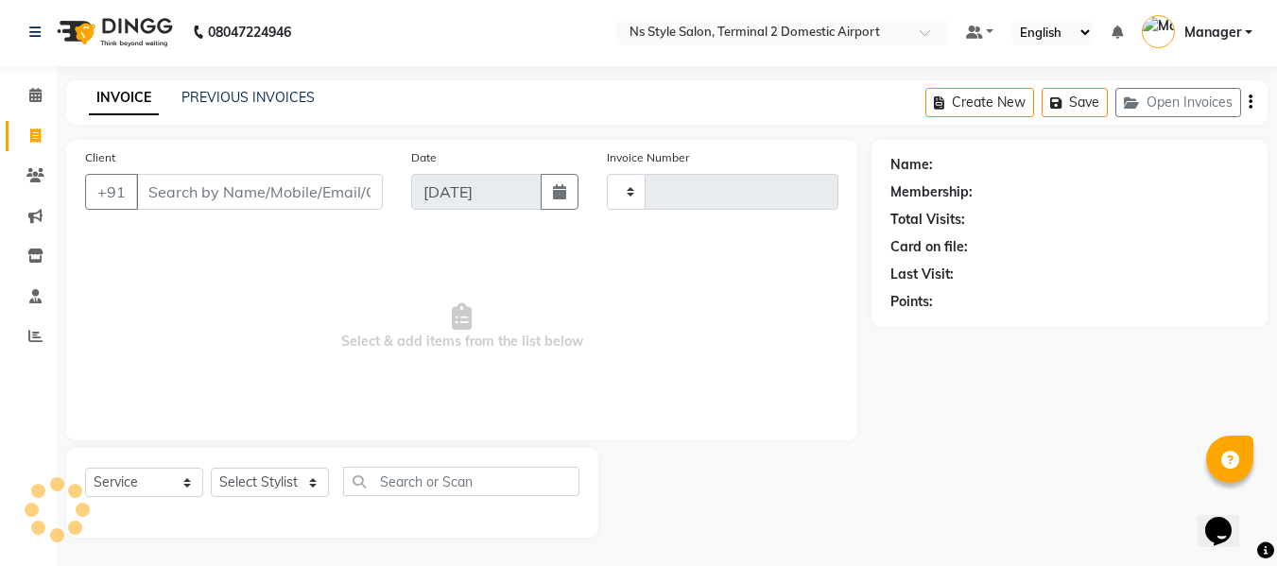
type input "2220"
select select "5661"
